Goal: Task Accomplishment & Management: Use online tool/utility

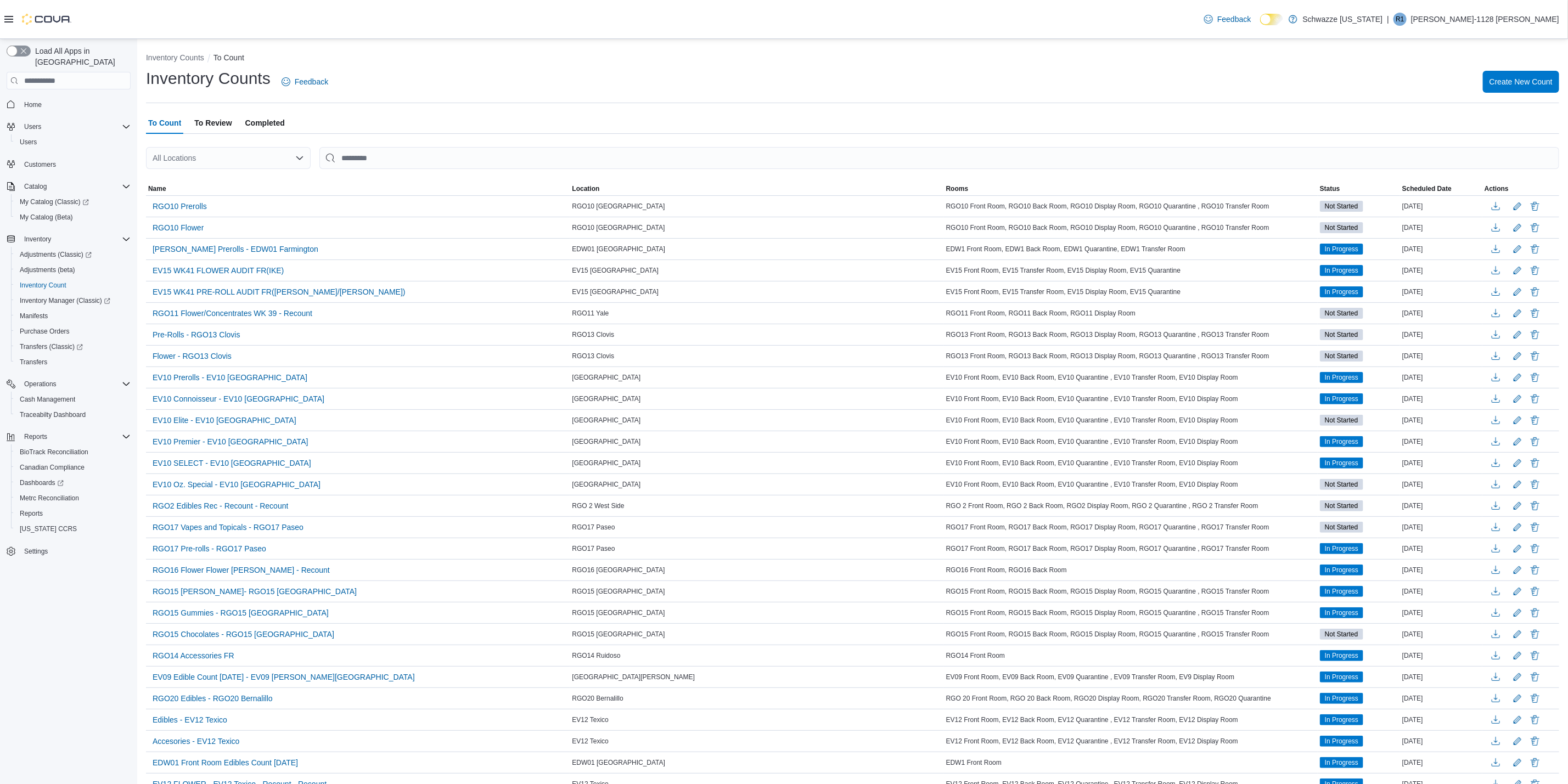
click at [216, 158] on div "All Locations" at bounding box center [229, 158] width 165 height 22
type input "*"
click at [238, 222] on span "RGO15 [GEOGRAPHIC_DATA]" at bounding box center [243, 224] width 108 height 11
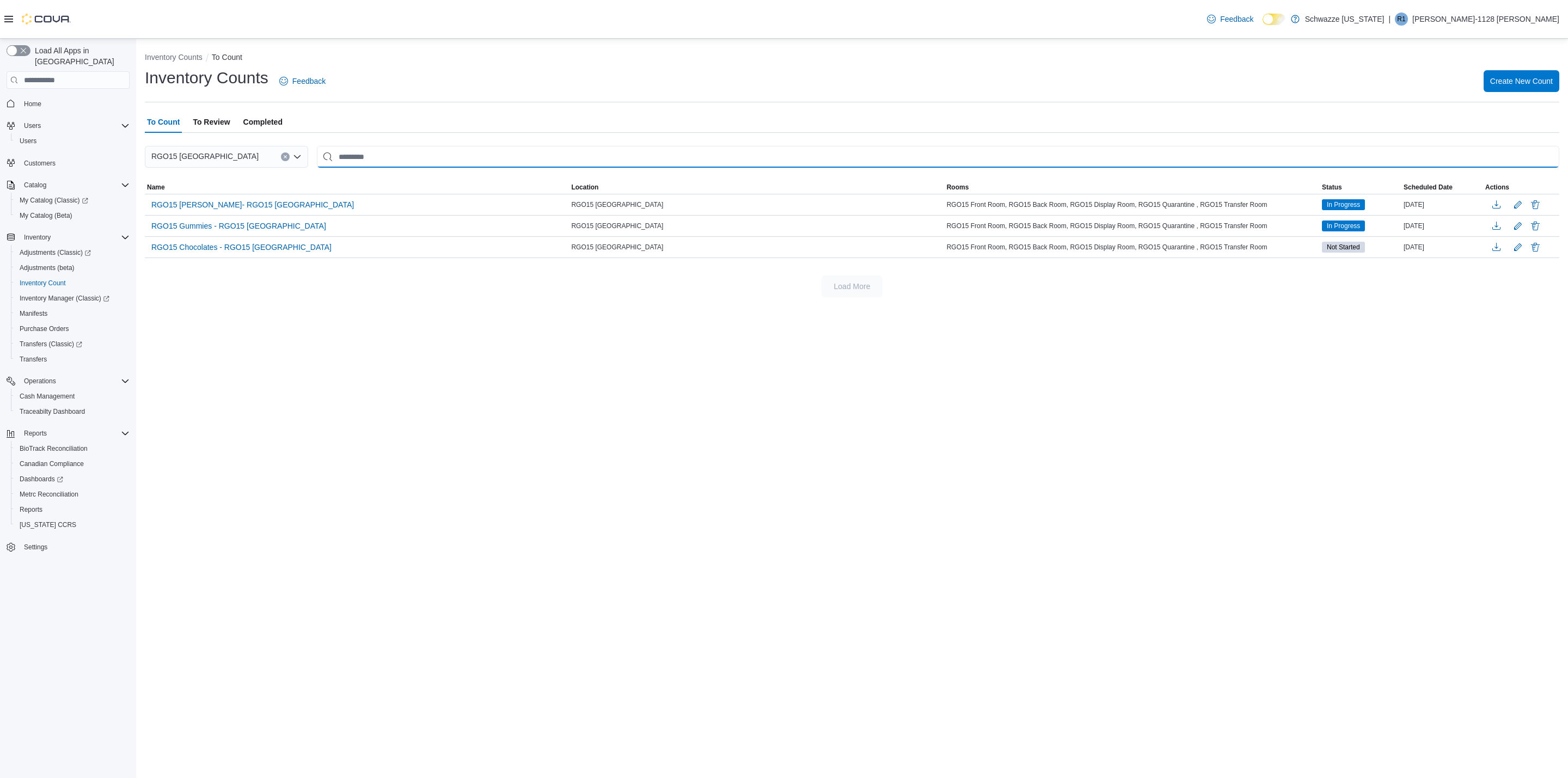
click at [387, 157] on input "This is a search bar. After typing your query, hit enter to filter the results …" at bounding box center [938, 156] width 1243 height 22
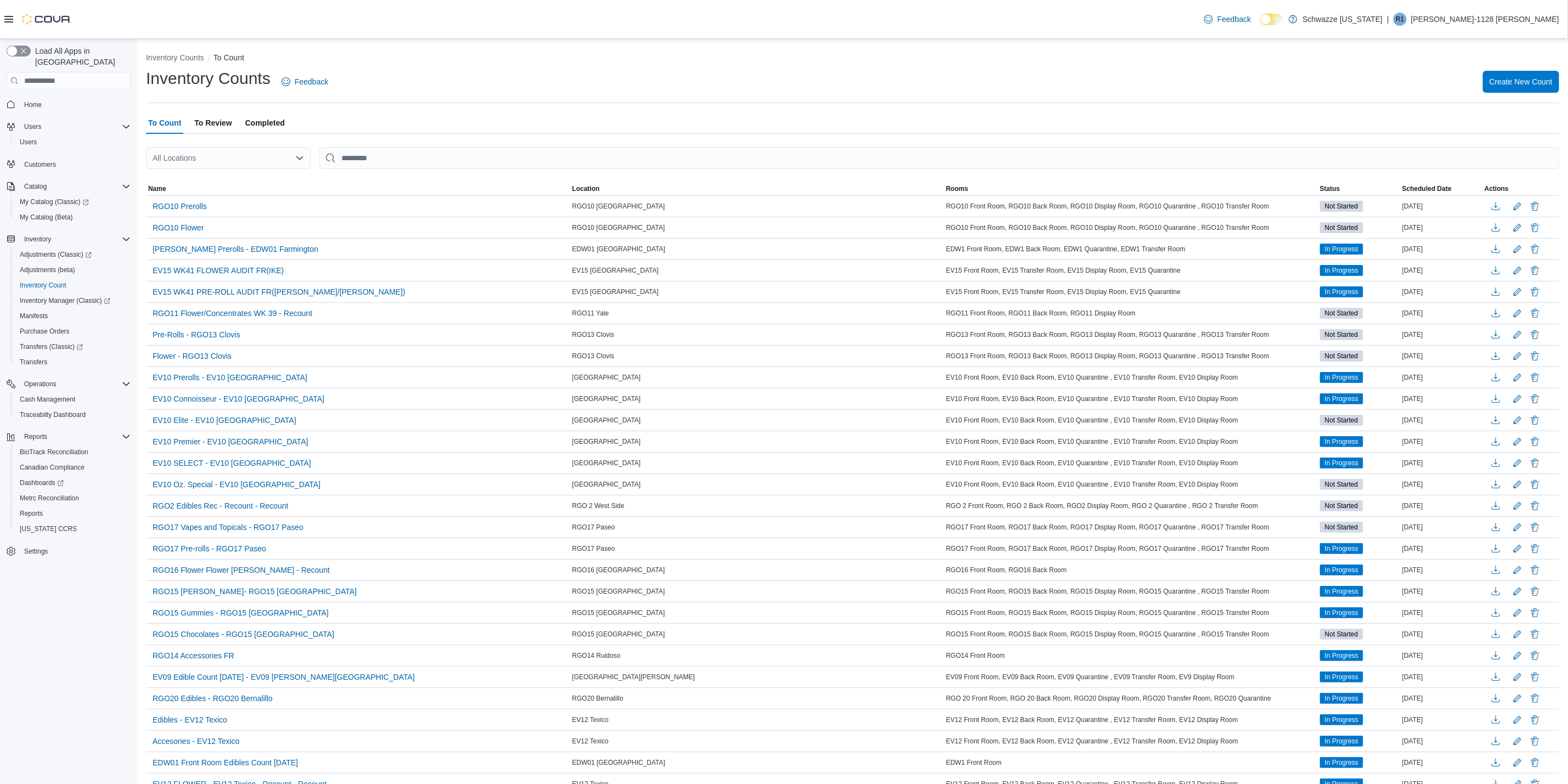
click at [11, 15] on icon at bounding box center [8, 19] width 8 height 8
